Goal: Navigation & Orientation: Find specific page/section

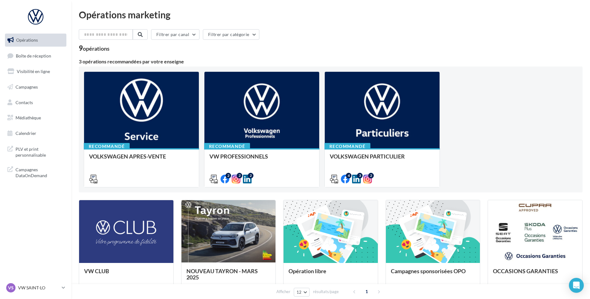
click at [30, 48] on ul "Opérations Boîte de réception Visibilité en ligne Campagnes Contacts Médiathèqu…" at bounding box center [35, 86] width 66 height 111
click at [30, 53] on span "Boîte de réception" at bounding box center [33, 55] width 35 height 5
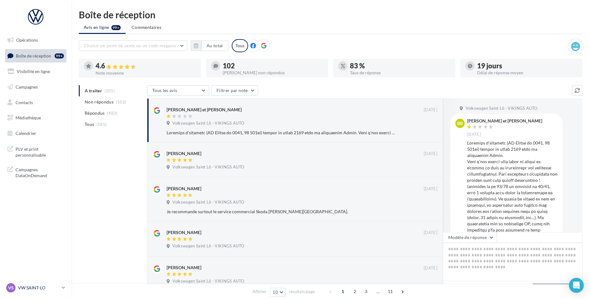
click at [40, 284] on div "VS VW SAINT-LO vw-stlo-vau" at bounding box center [32, 287] width 53 height 9
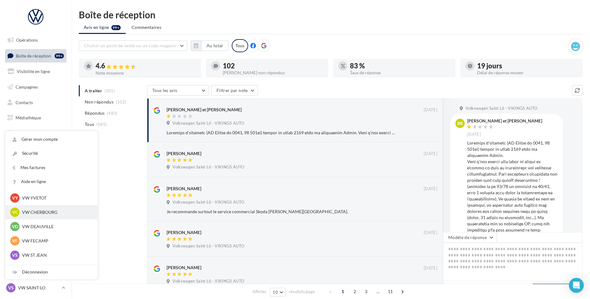
scroll to position [62, 0]
click at [59, 212] on p "VW FECAMP" at bounding box center [56, 209] width 68 height 6
